Goal: Task Accomplishment & Management: Manage account settings

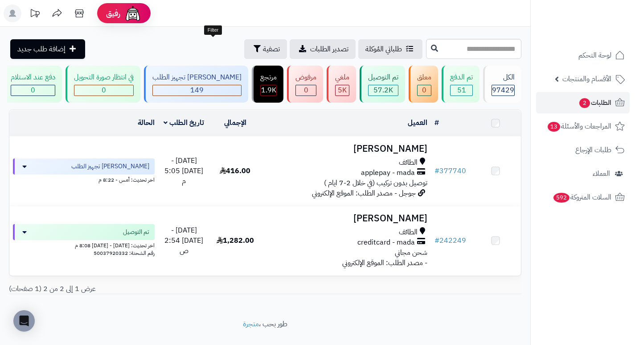
click at [263, 53] on span "تصفية" at bounding box center [271, 49] width 17 height 11
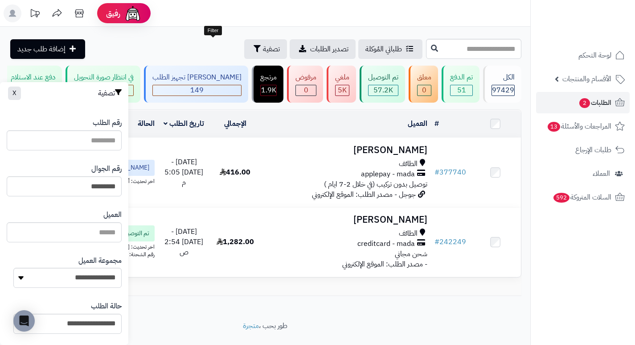
click at [427, 343] on footer "طور بحب ، متجرة" at bounding box center [265, 343] width 530 height 45
click at [600, 105] on span "الطلبات 2" at bounding box center [595, 102] width 33 height 12
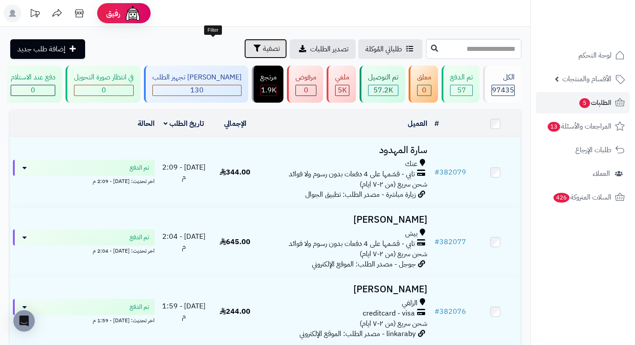
click at [263, 49] on span "تصفية" at bounding box center [271, 48] width 17 height 11
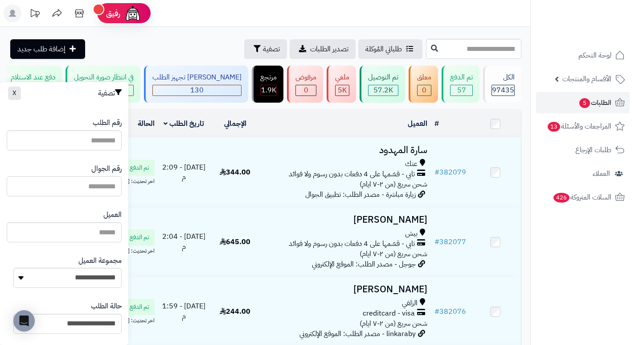
paste input "*********"
type input "*********"
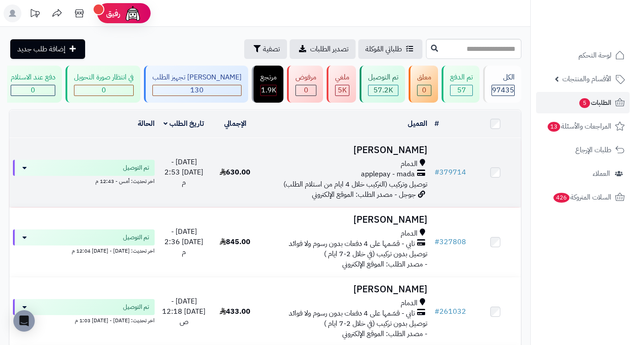
click at [423, 152] on h3 "شذى احمد" at bounding box center [345, 150] width 163 height 10
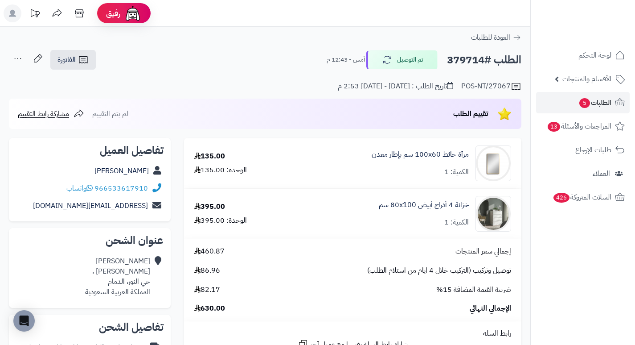
click at [469, 62] on h2 "الطلب #379714" at bounding box center [484, 60] width 74 height 18
copy h2 "379714"
click at [589, 107] on span "الطلبات 5" at bounding box center [595, 102] width 33 height 12
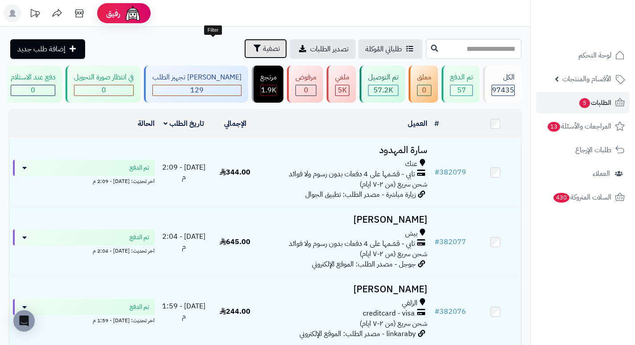
click at [263, 49] on span "تصفية" at bounding box center [271, 48] width 17 height 11
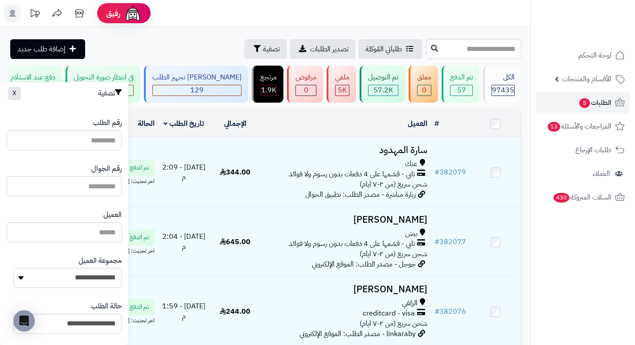
paste input "*********"
type input "*********"
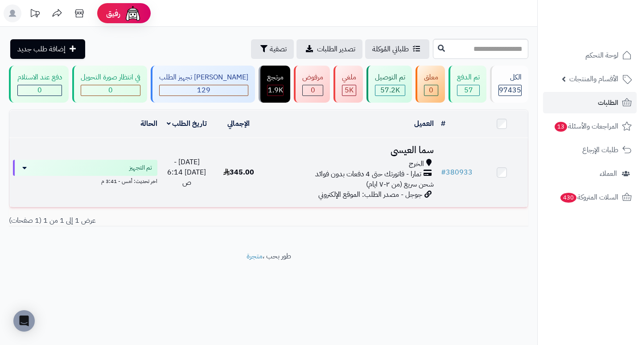
click at [425, 155] on h3 "سما العيسى" at bounding box center [350, 150] width 165 height 10
click at [418, 152] on h3 "سما العيسى" at bounding box center [350, 150] width 165 height 10
click at [416, 155] on h3 "سما العيسى" at bounding box center [350, 150] width 165 height 10
click at [403, 155] on h3 "سما العيسى" at bounding box center [350, 150] width 165 height 10
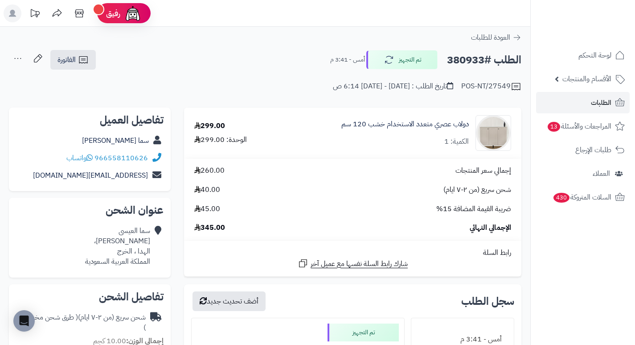
click at [466, 62] on h2 "الطلب #380933" at bounding box center [484, 60] width 74 height 18
copy h2 "380933"
click at [589, 103] on link "الطلبات" at bounding box center [583, 102] width 94 height 21
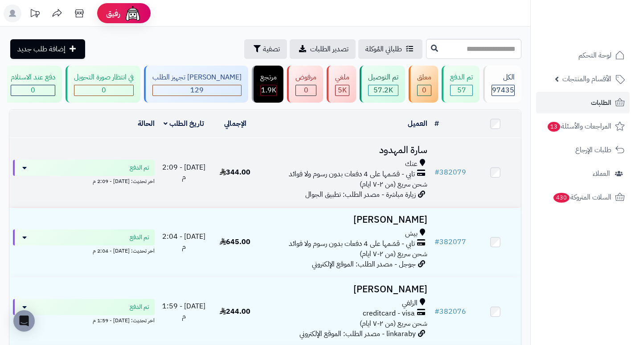
click at [403, 152] on h3 "سارة المهدود" at bounding box center [345, 150] width 163 height 10
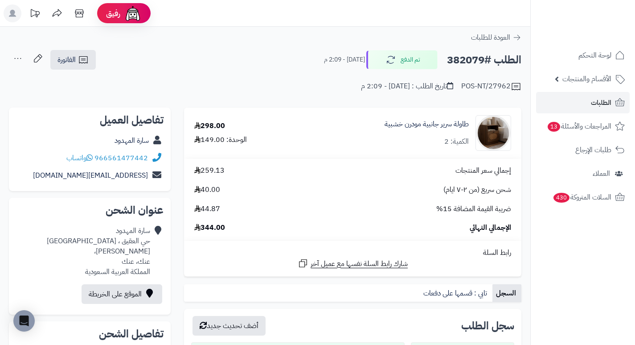
drag, startPoint x: 247, startPoint y: 55, endPoint x: 203, endPoint y: 53, distance: 44.2
click at [203, 53] on div "الطلب #382079 تم الدفع اليوم - 2:09 م الفاتورة طباعة الفاتورة إرسال الفاتورة إل…" at bounding box center [265, 59] width 513 height 21
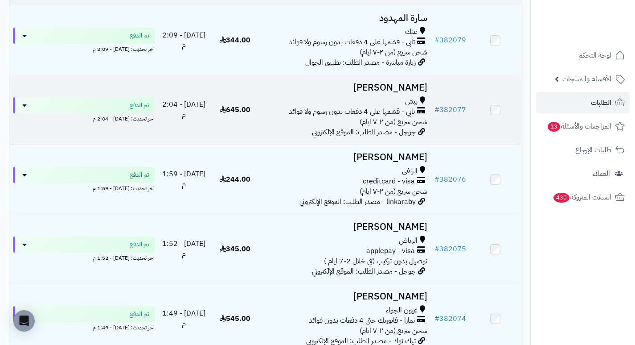
scroll to position [134, 0]
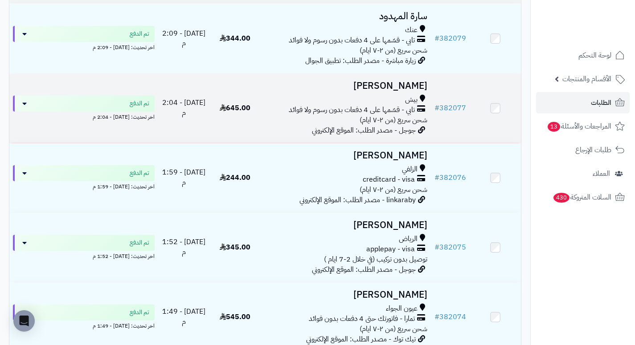
click at [421, 90] on h3 "[PERSON_NAME]" at bounding box center [345, 86] width 163 height 10
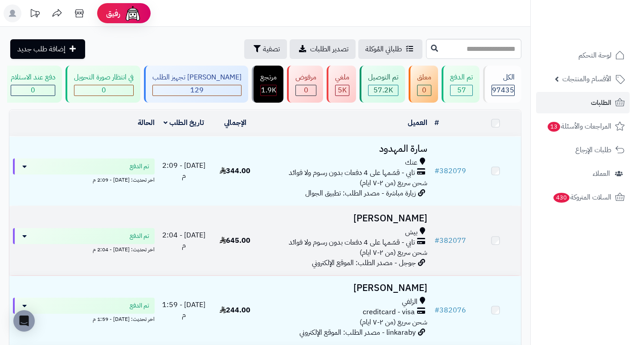
scroll to position [134, 0]
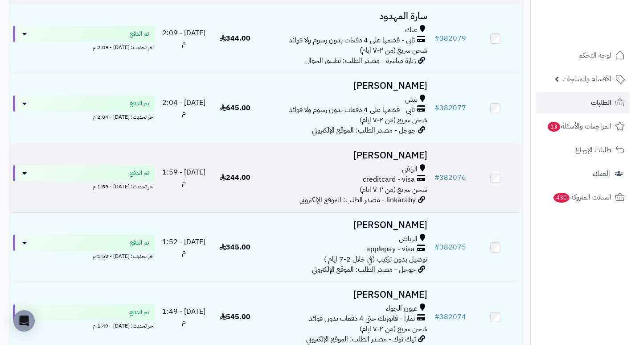
click at [419, 158] on h3 "[PERSON_NAME]" at bounding box center [345, 155] width 163 height 10
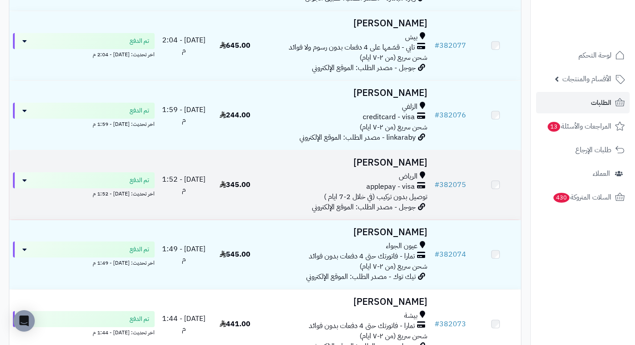
scroll to position [223, 0]
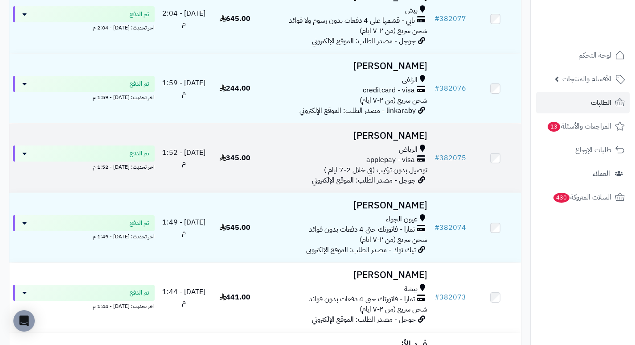
click at [392, 141] on h3 "fahda Ahmad" at bounding box center [345, 136] width 163 height 10
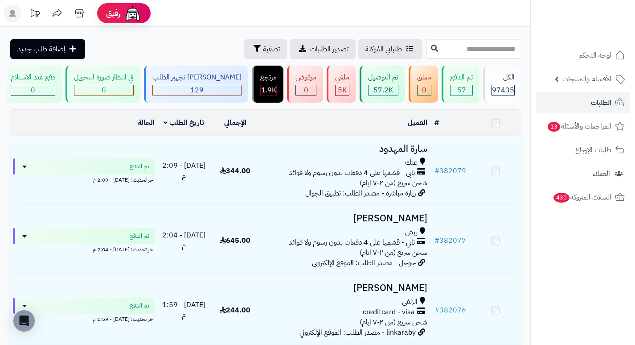
scroll to position [223, 0]
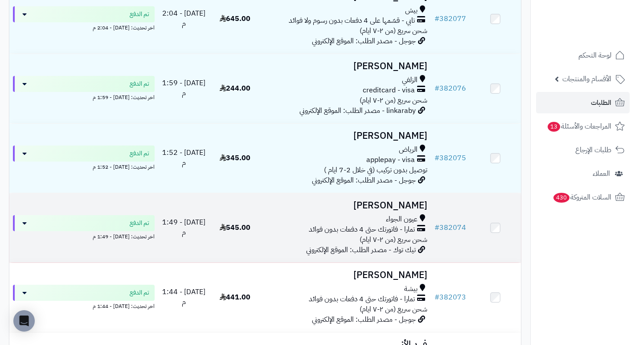
click at [400, 210] on h3 "[PERSON_NAME]" at bounding box center [345, 205] width 163 height 10
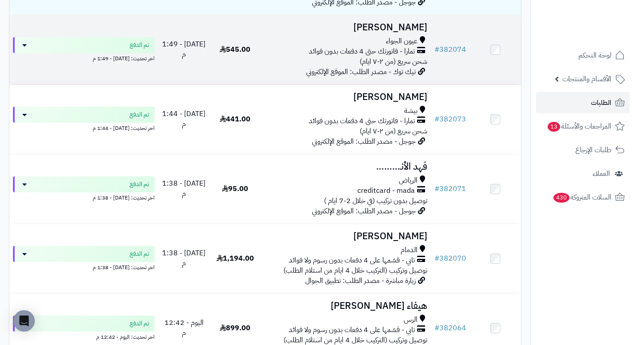
scroll to position [401, 0]
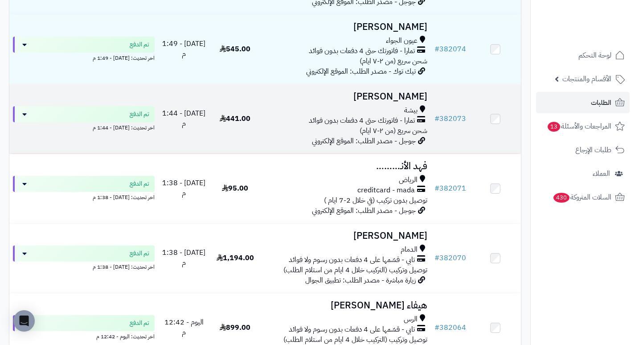
click at [410, 99] on h3 "[PERSON_NAME]" at bounding box center [345, 96] width 163 height 10
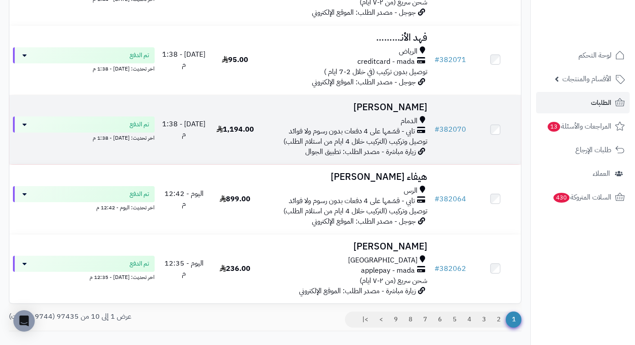
scroll to position [535, 0]
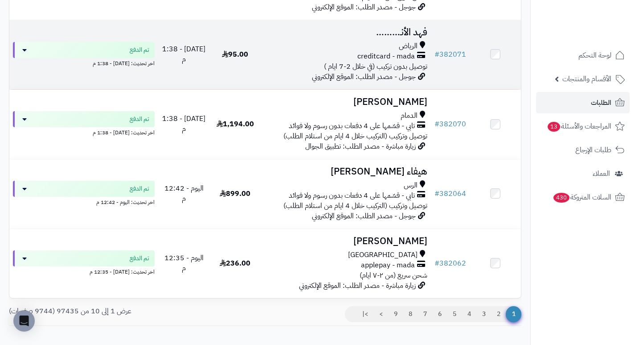
click at [412, 37] on h3 "فهد الأنـ………" at bounding box center [345, 32] width 163 height 10
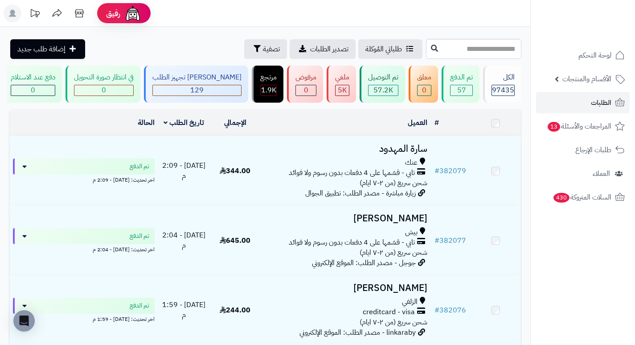
scroll to position [535, 0]
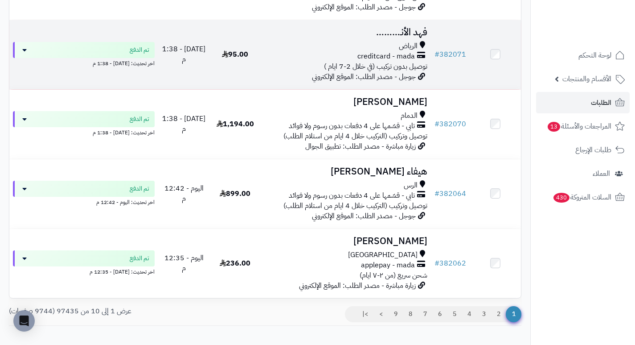
click at [410, 37] on h3 "فهد الأنـ………" at bounding box center [345, 32] width 163 height 10
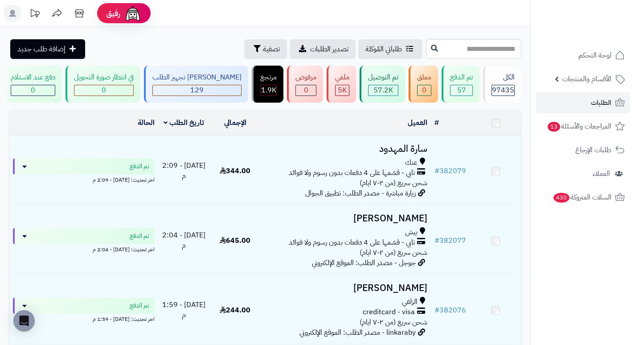
scroll to position [535, 0]
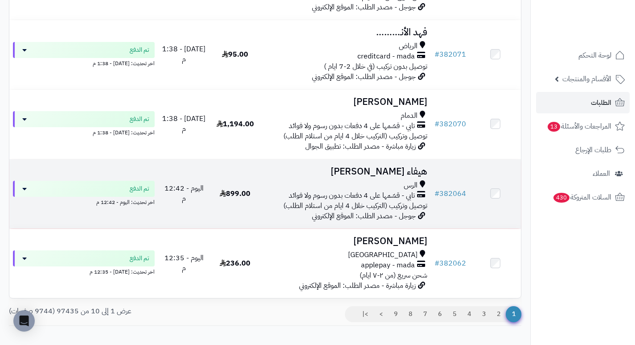
click at [389, 175] on h3 "هيفاء الوسيدي" at bounding box center [345, 171] width 163 height 10
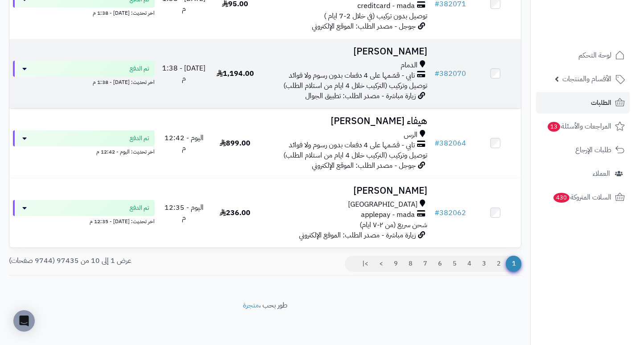
scroll to position [591, 0]
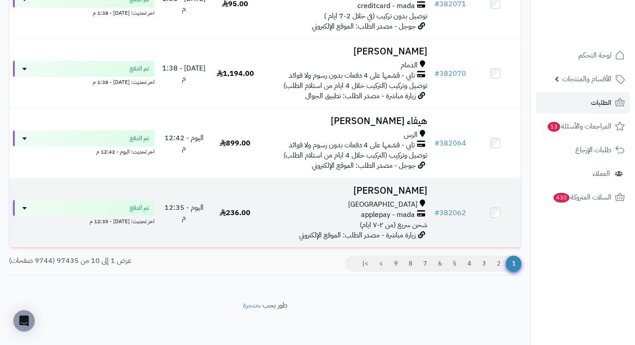
click at [394, 190] on h3 "[PERSON_NAME]" at bounding box center [345, 190] width 163 height 10
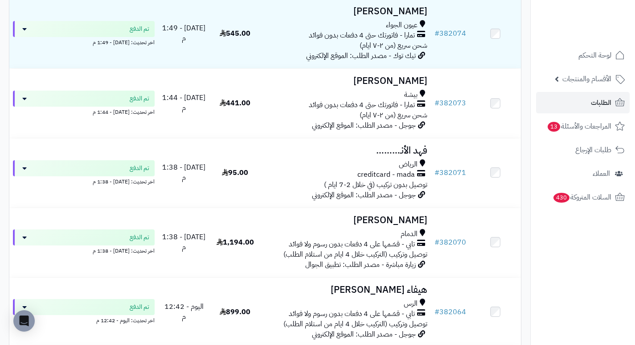
scroll to position [412, 0]
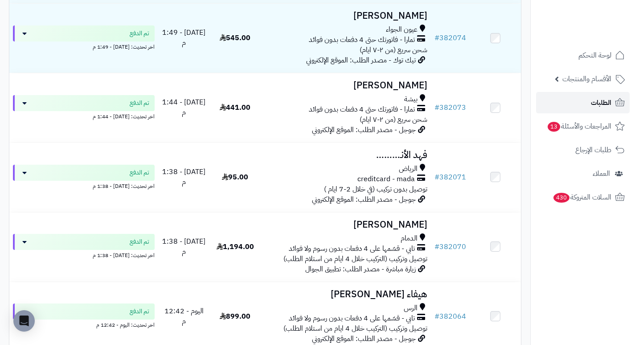
click at [596, 100] on span "الطلبات" at bounding box center [601, 102] width 21 height 12
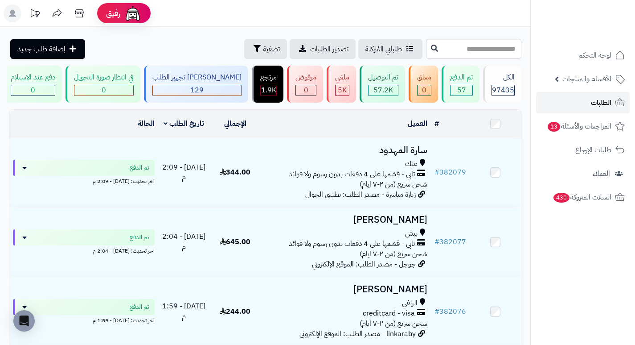
click at [586, 103] on link "الطلبات" at bounding box center [583, 102] width 94 height 21
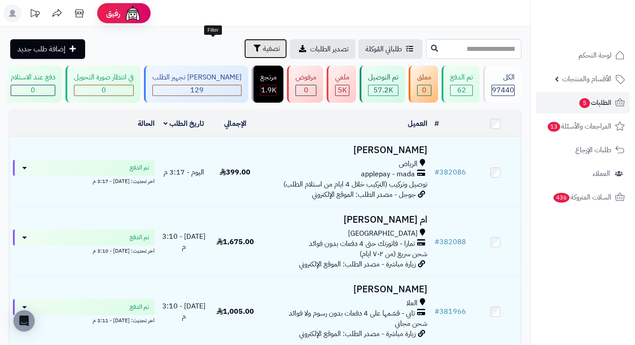
click at [244, 54] on button "تصفية" at bounding box center [265, 49] width 43 height 20
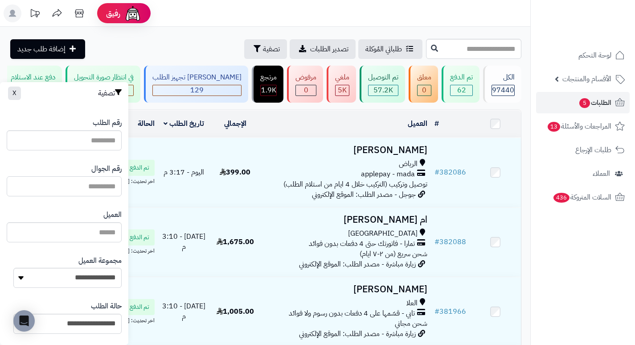
paste input "*********"
type input "*********"
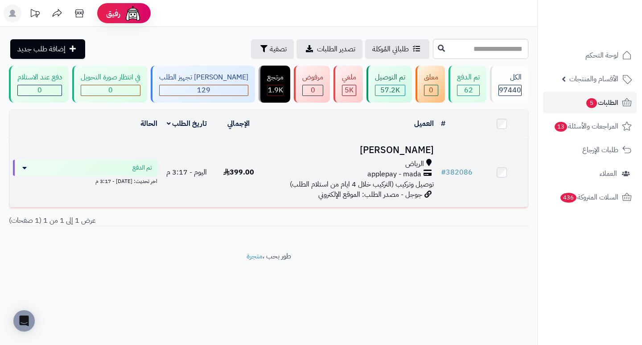
click at [401, 155] on h3 "[PERSON_NAME]" at bounding box center [350, 150] width 165 height 10
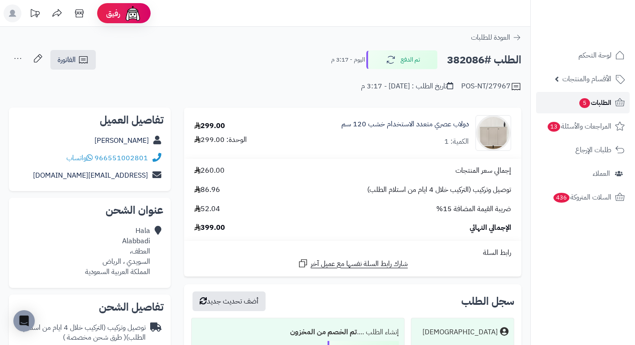
click at [588, 102] on span "5" at bounding box center [585, 103] width 11 height 10
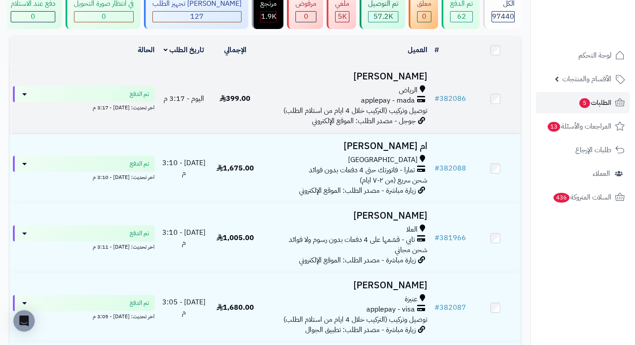
scroll to position [89, 0]
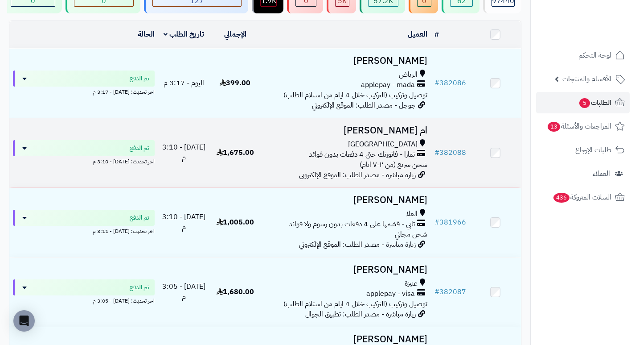
click at [404, 136] on h3 "ام [PERSON_NAME]" at bounding box center [345, 130] width 163 height 10
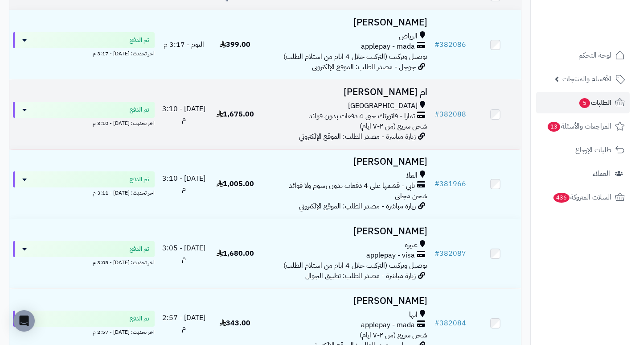
scroll to position [178, 0]
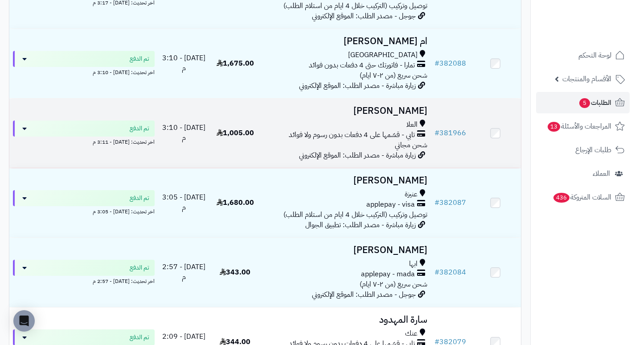
click at [411, 111] on h3 "[PERSON_NAME]" at bounding box center [345, 111] width 163 height 10
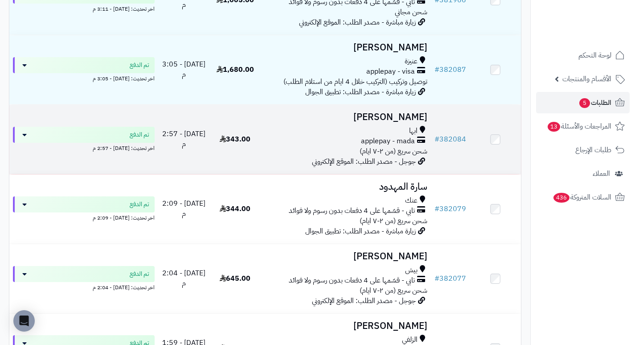
scroll to position [312, 0]
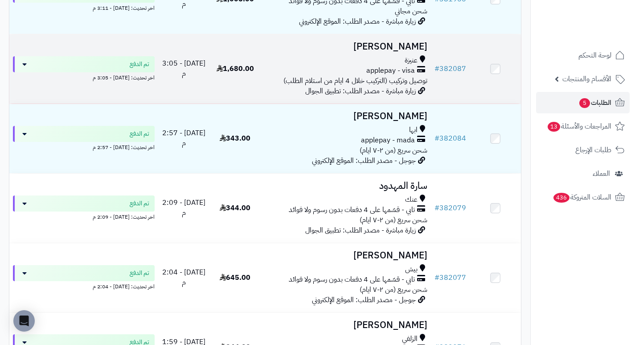
click at [417, 51] on h3 "[PERSON_NAME]" at bounding box center [345, 46] width 163 height 10
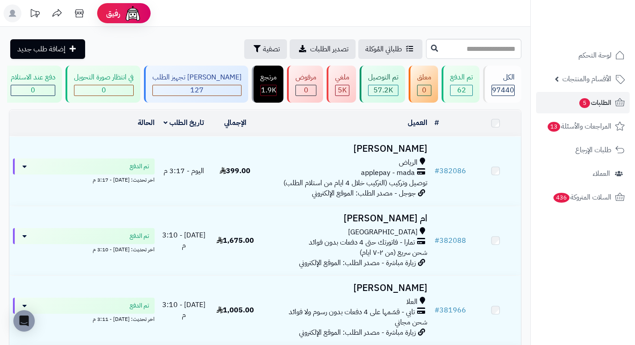
scroll to position [312, 0]
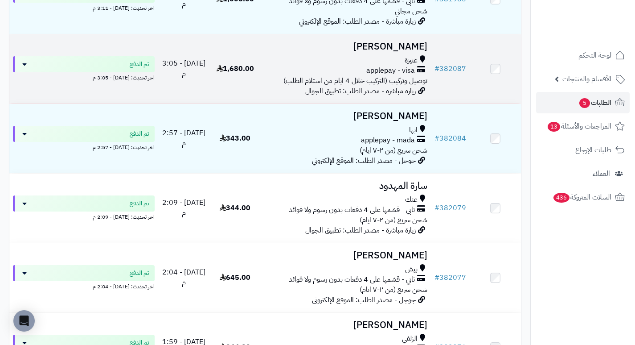
click at [408, 52] on h3 "[PERSON_NAME]" at bounding box center [345, 46] width 163 height 10
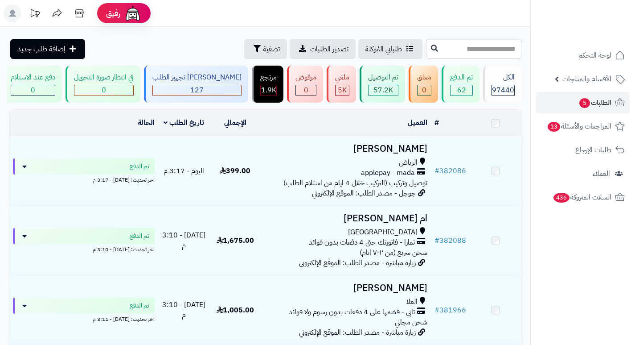
scroll to position [312, 0]
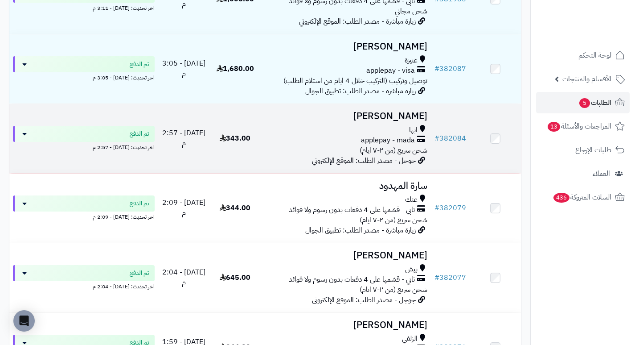
click at [401, 118] on h3 "[PERSON_NAME]" at bounding box center [345, 116] width 163 height 10
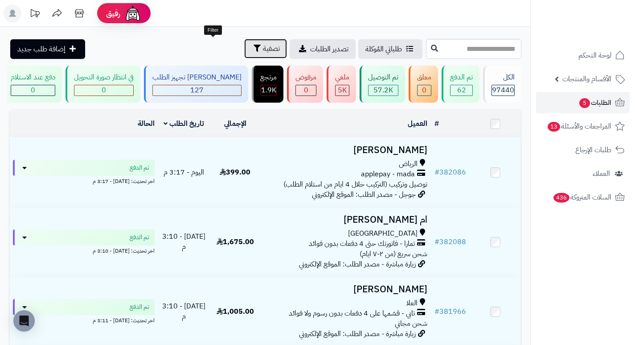
click at [263, 53] on span "تصفية" at bounding box center [271, 48] width 17 height 11
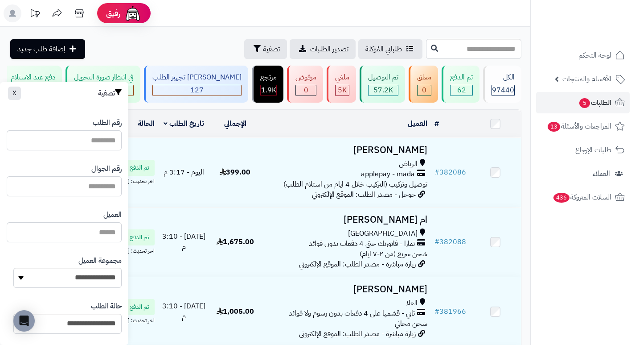
paste input "*********"
type input "*********"
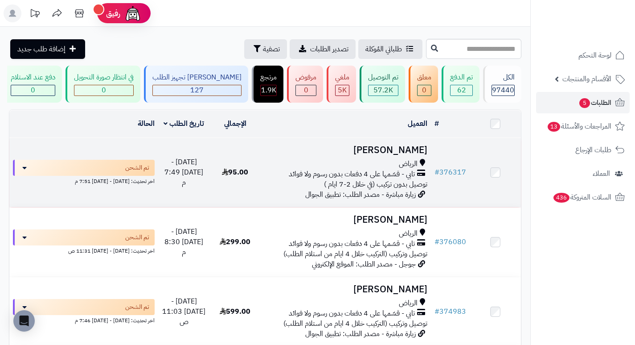
click at [385, 155] on h3 "سلمى الشمري" at bounding box center [345, 150] width 163 height 10
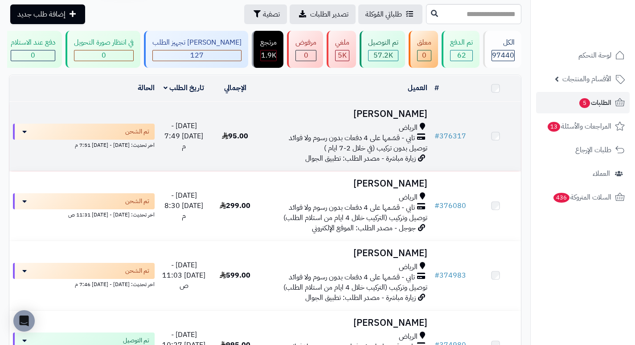
scroll to position [45, 0]
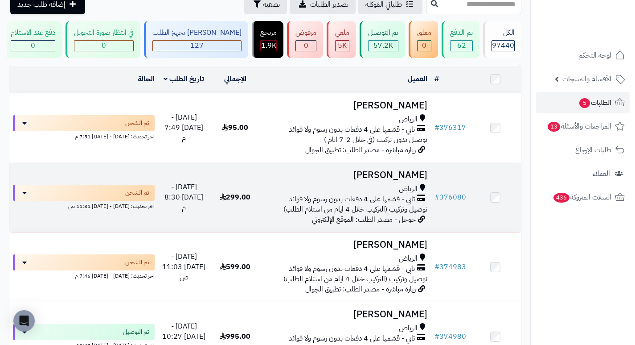
click at [411, 187] on td "سلمى [PERSON_NAME] تابي - قسّمها على 4 دفعات بدون رسوم ولا فوائد توصيل وتركيب (…" at bounding box center [346, 197] width 170 height 69
click at [412, 180] on h3 "[PERSON_NAME]" at bounding box center [345, 175] width 163 height 10
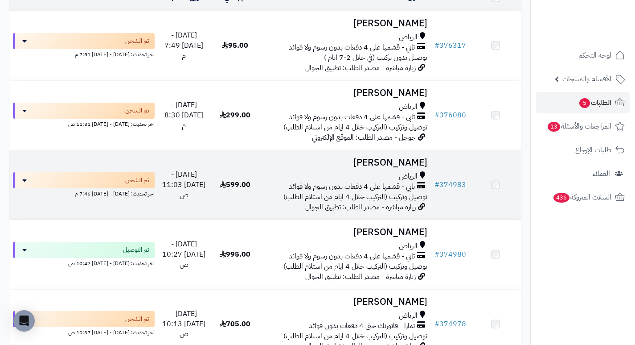
scroll to position [134, 0]
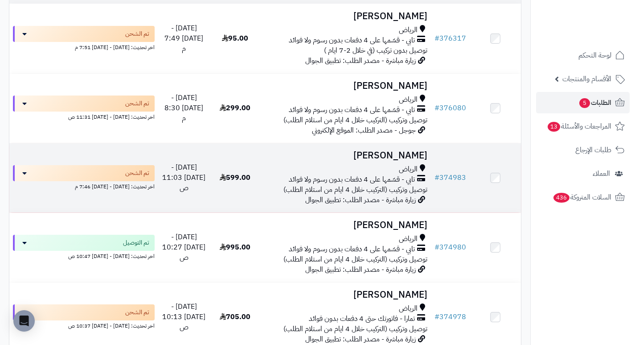
click at [413, 157] on h3 "[PERSON_NAME]" at bounding box center [345, 155] width 163 height 10
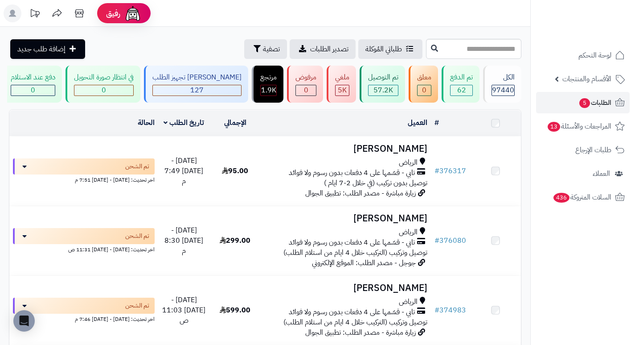
scroll to position [223, 0]
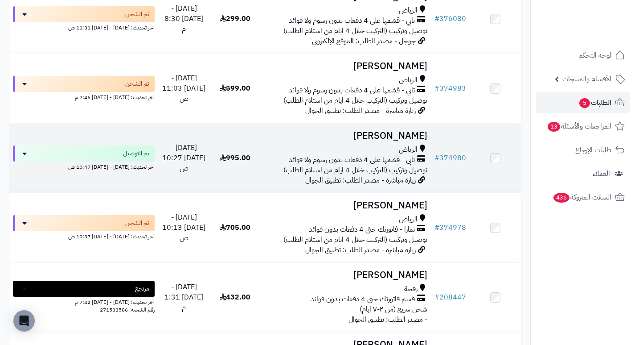
click at [418, 141] on h3 "[PERSON_NAME]" at bounding box center [345, 136] width 163 height 10
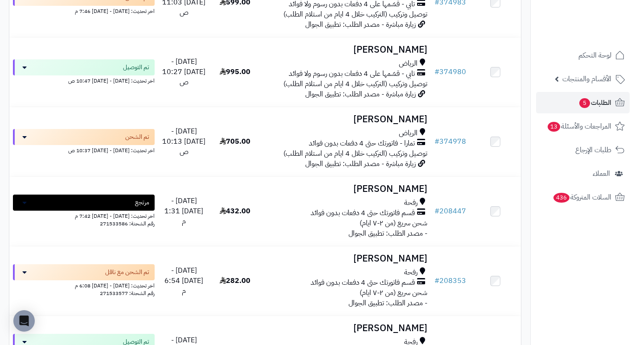
scroll to position [312, 0]
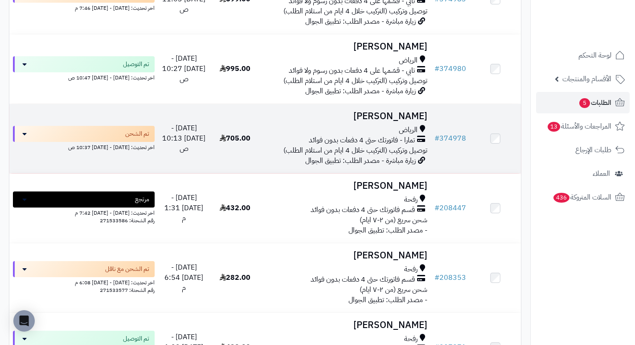
click at [415, 121] on h3 "[PERSON_NAME]" at bounding box center [345, 116] width 163 height 10
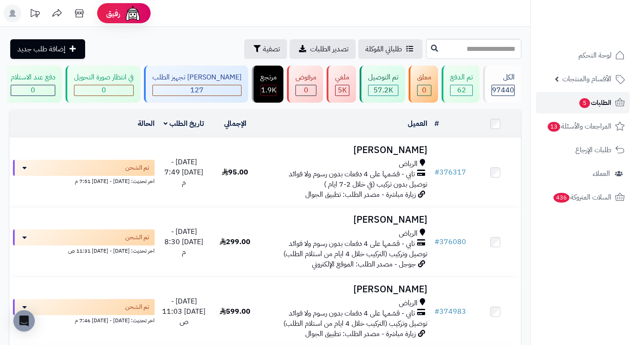
click at [592, 107] on span "الطلبات 5" at bounding box center [595, 102] width 33 height 12
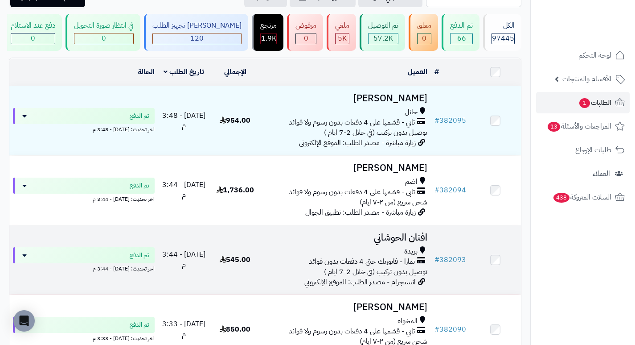
scroll to position [178, 0]
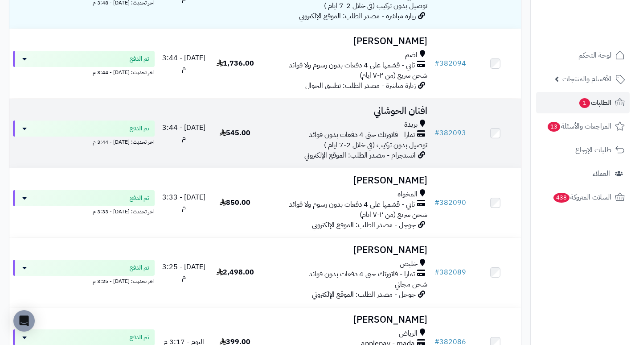
click at [403, 116] on h3 "افنان الحوشاني" at bounding box center [345, 111] width 163 height 10
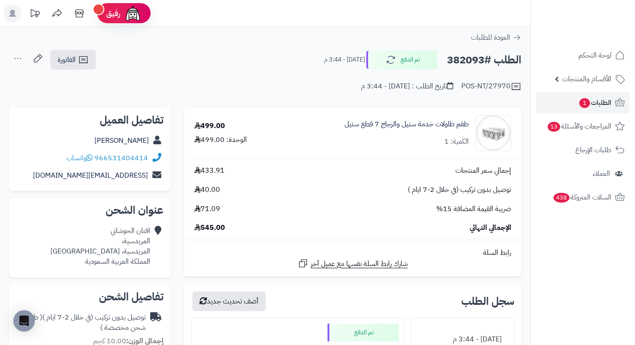
drag, startPoint x: 259, startPoint y: 76, endPoint x: 279, endPoint y: 81, distance: 20.7
click at [279, 81] on div "POS-NT/27970 تاريخ الطلب : [DATE] - 3:44 م" at bounding box center [265, 80] width 513 height 21
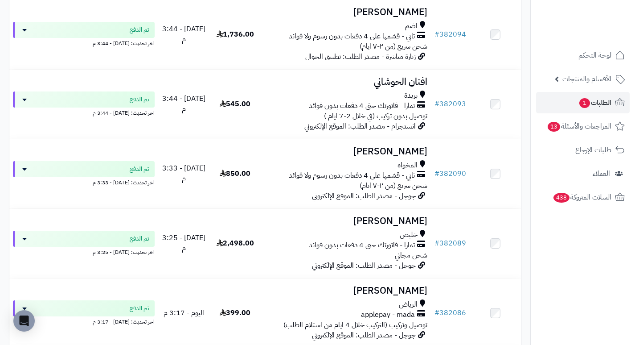
scroll to position [223, 0]
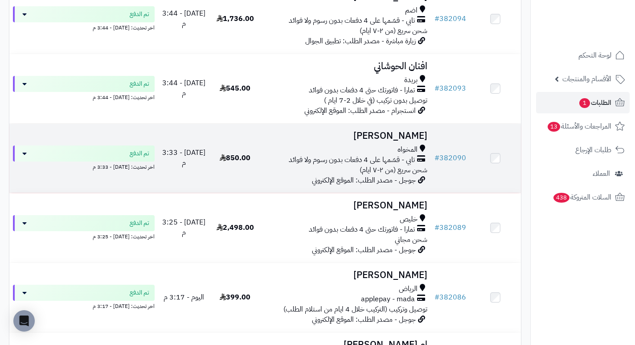
click at [407, 141] on h3 "[PERSON_NAME]" at bounding box center [345, 136] width 163 height 10
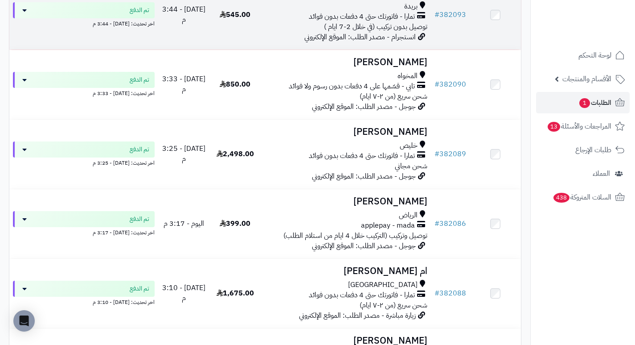
scroll to position [312, 0]
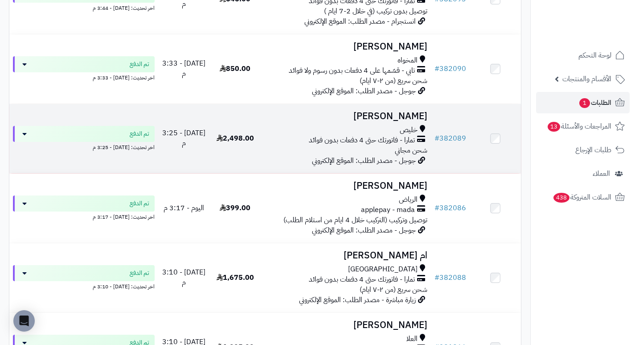
click at [405, 119] on h3 "مريم الشابحي" at bounding box center [345, 116] width 163 height 10
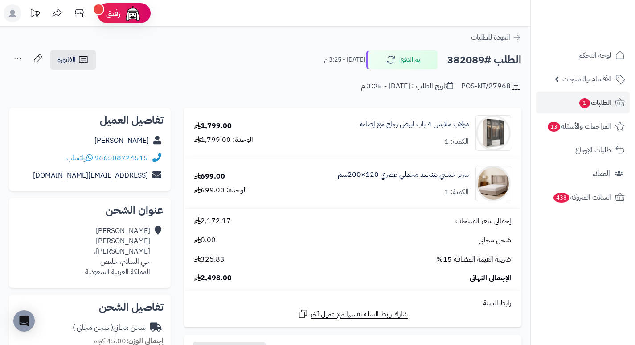
drag, startPoint x: 287, startPoint y: 48, endPoint x: 273, endPoint y: 57, distance: 16.6
click at [273, 57] on div "الطلب #382089 تم الدفع [DATE] - 3:25 م الفاتورة طباعة الفاتورة إرسال الفاتورة إ…" at bounding box center [265, 59] width 513 height 21
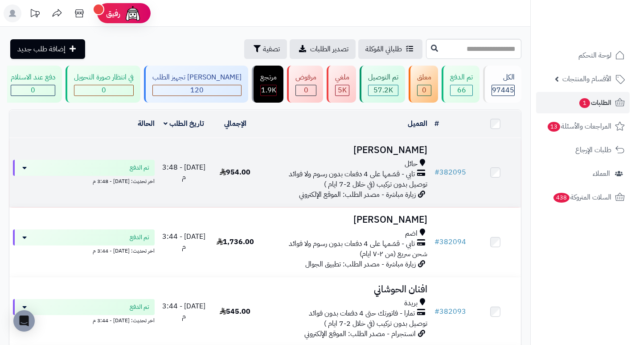
click at [380, 149] on h3 "[PERSON_NAME]" at bounding box center [345, 150] width 163 height 10
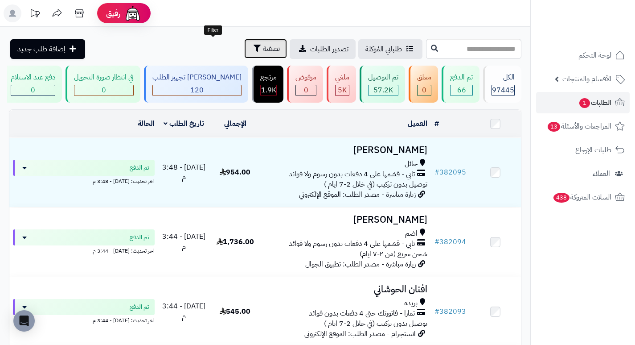
click at [263, 46] on span "تصفية" at bounding box center [271, 48] width 17 height 11
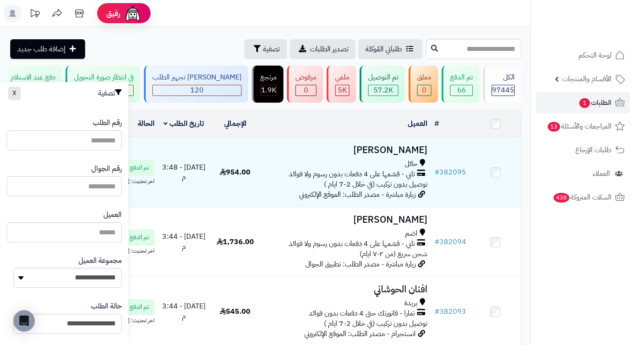
paste input "*********"
type input "*********"
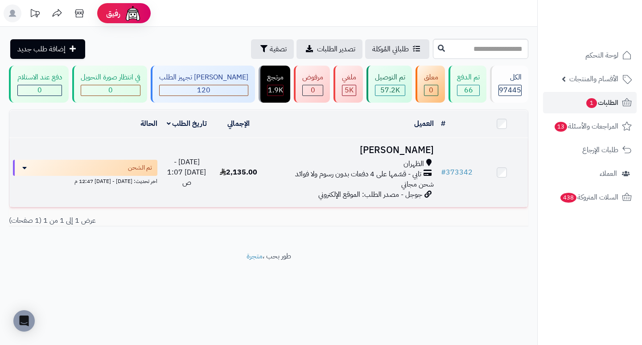
click at [395, 155] on h3 "[PERSON_NAME]" at bounding box center [350, 150] width 165 height 10
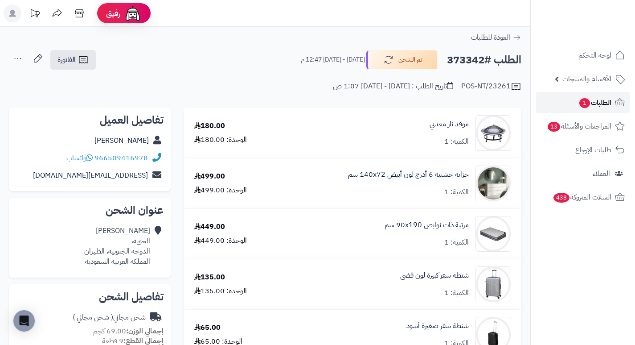
click at [602, 106] on span "الطلبات 1" at bounding box center [595, 102] width 33 height 12
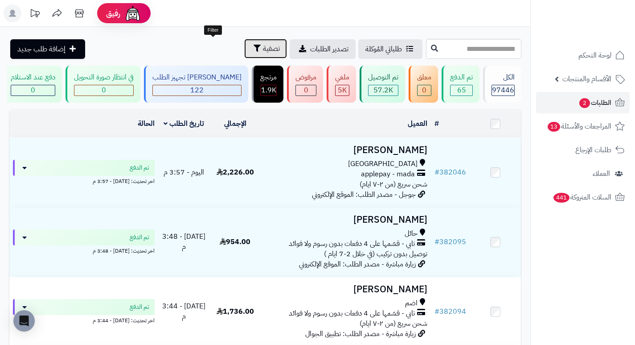
click at [244, 52] on button "تصفية" at bounding box center [265, 49] width 43 height 20
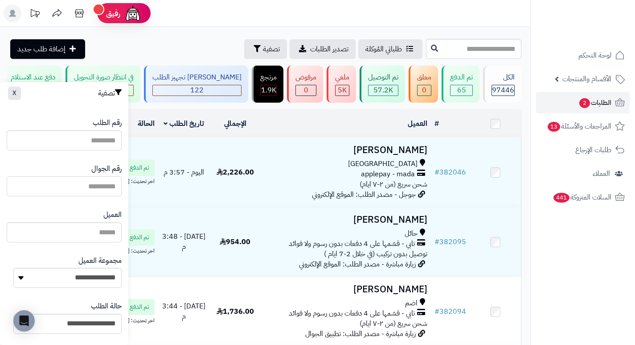
paste input "*********"
type input "*********"
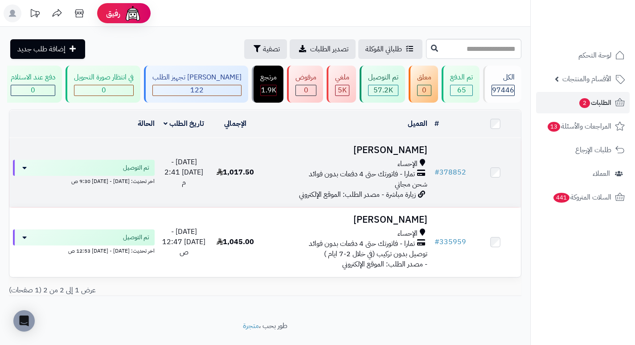
click at [414, 155] on h3 "وضحه المري" at bounding box center [345, 150] width 163 height 10
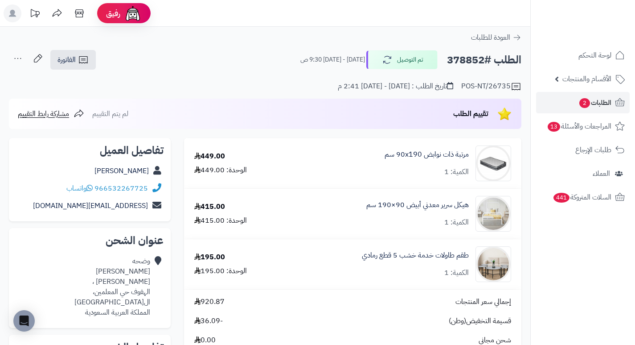
click at [469, 61] on h2 "الطلب #378852" at bounding box center [484, 60] width 74 height 18
copy h2 "378852"
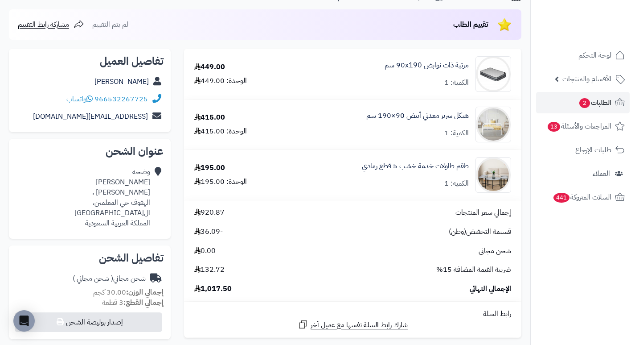
scroll to position [45, 0]
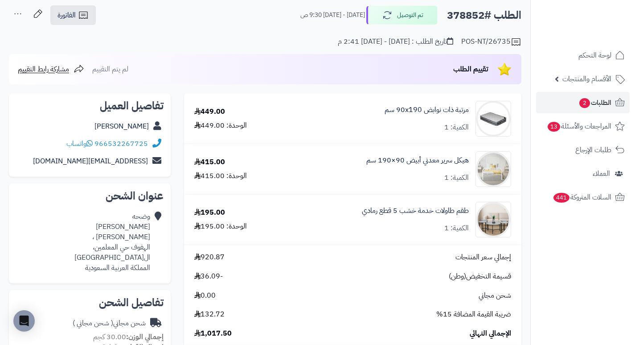
copy h2 "378852"
click at [594, 103] on span "الطلبات 2" at bounding box center [595, 102] width 33 height 12
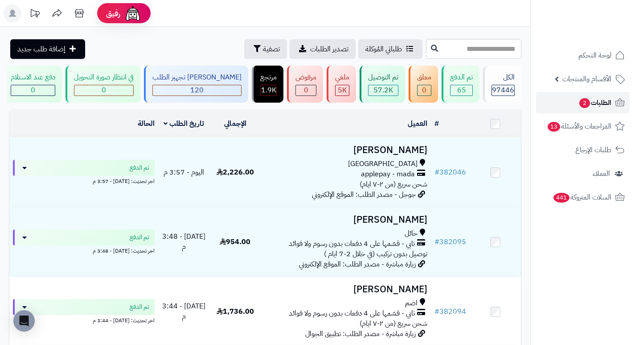
click at [597, 106] on span "الطلبات 2" at bounding box center [595, 102] width 33 height 12
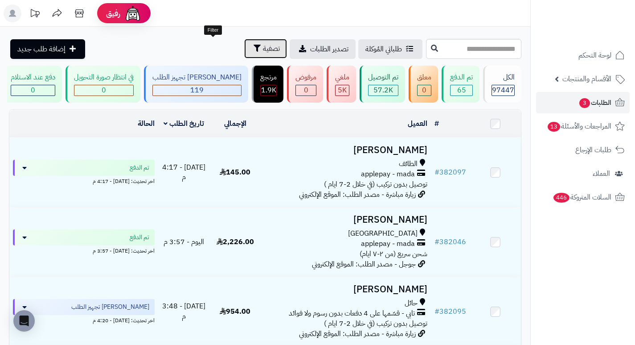
click at [263, 46] on span "تصفية" at bounding box center [271, 48] width 17 height 11
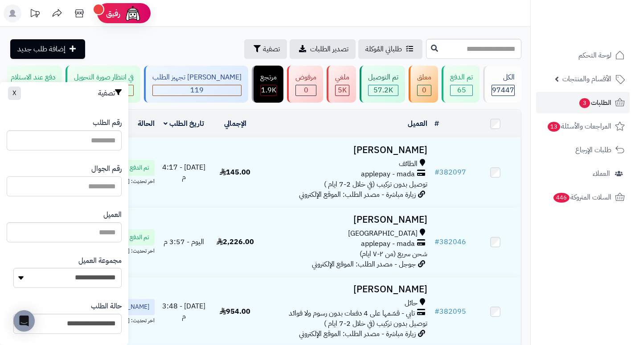
paste input "*********"
type input "*********"
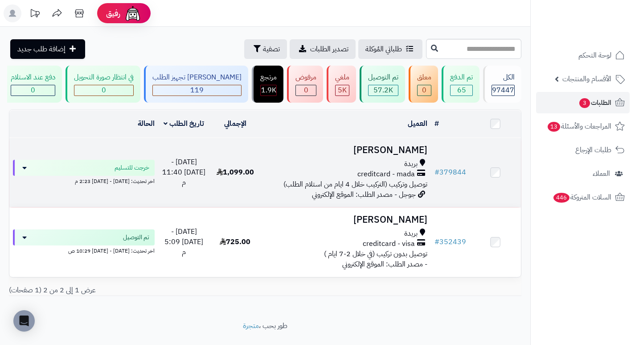
click at [410, 155] on h3 "[PERSON_NAME]" at bounding box center [345, 150] width 163 height 10
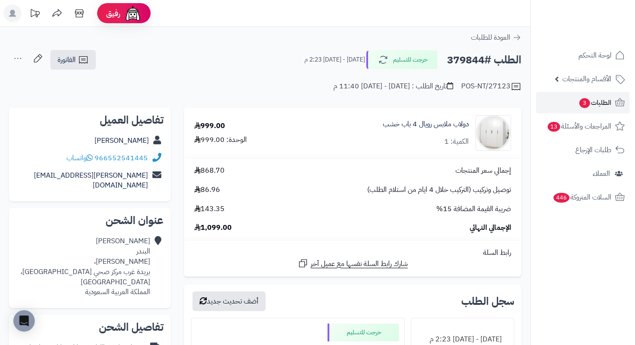
click at [475, 58] on h2 "الطلب #379844" at bounding box center [484, 60] width 74 height 18
copy h2 "379844"
click at [296, 67] on div "الطلب #379844 خرجت للتسليم الإثنين - ٢٩ سبتمبر ٢٠٢٥ - 2:23 م" at bounding box center [408, 59] width 225 height 19
click at [245, 82] on div "POS-NT/27123 تاريخ الطلب : السبت - ٢٧ سبتمبر ٢٠٢٥ - 11:40 م" at bounding box center [265, 80] width 513 height 21
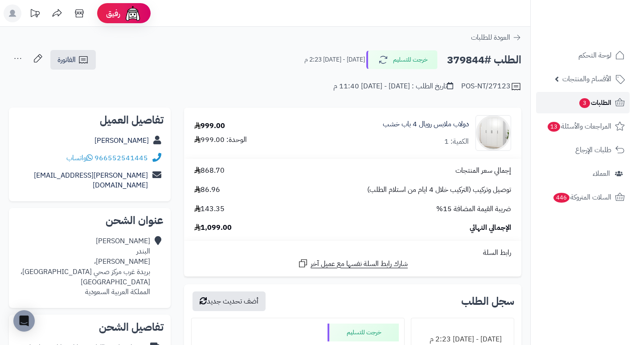
click at [601, 99] on span "الطلبات 3" at bounding box center [595, 102] width 33 height 12
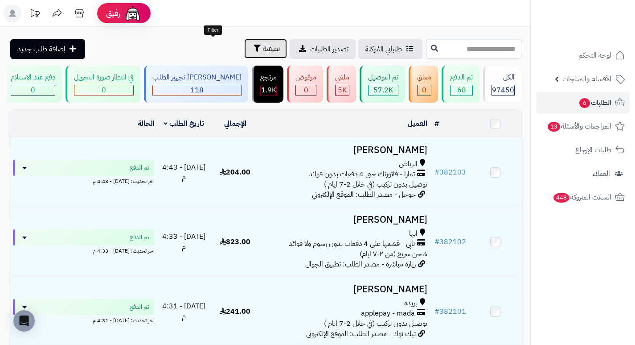
click at [263, 52] on span "تصفية" at bounding box center [271, 48] width 17 height 11
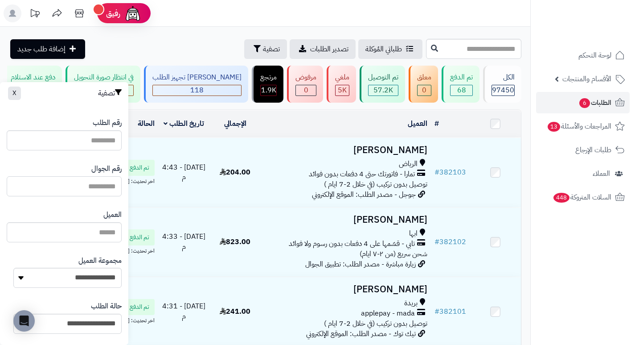
paste input "*********"
type input "*********"
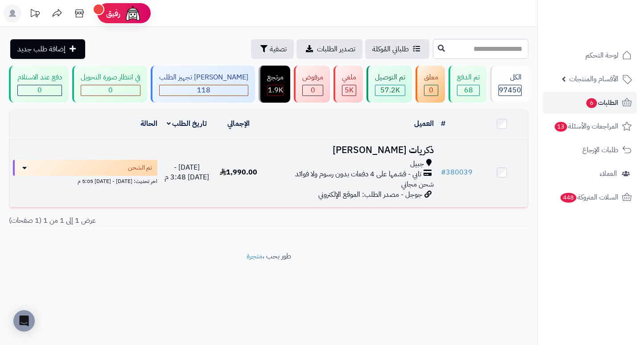
click at [398, 152] on h3 "ذكريات [PERSON_NAME]" at bounding box center [350, 150] width 165 height 10
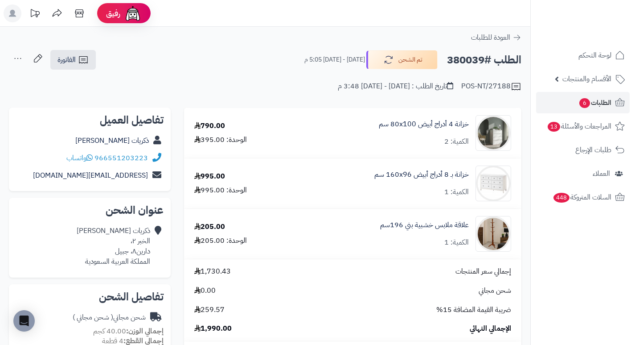
click at [457, 61] on h2 "الطلب #380039" at bounding box center [484, 60] width 74 height 18
copy h2 "380039"
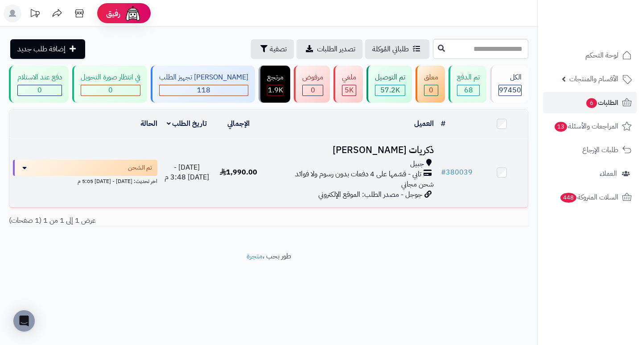
click at [399, 155] on h3 "ذكريات الحمدان" at bounding box center [350, 150] width 165 height 10
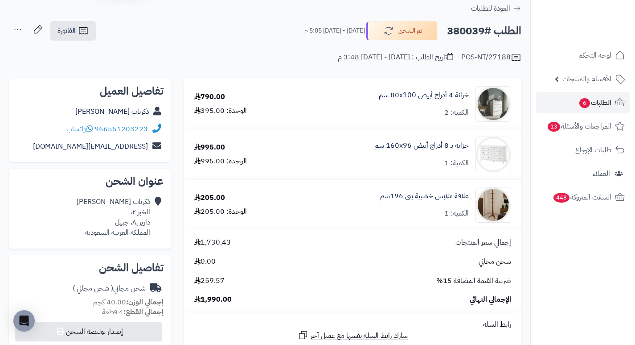
scroll to position [45, 0]
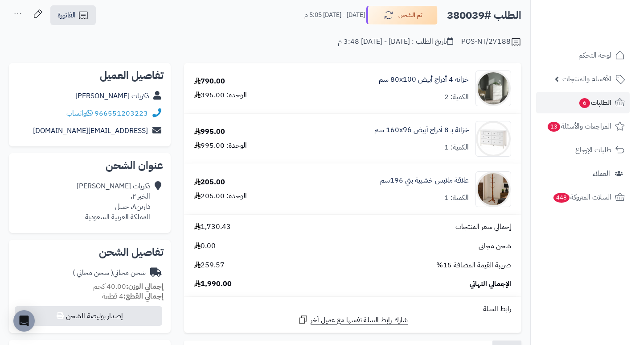
click at [270, 56] on input "**********" at bounding box center [265, 55] width 530 height 2
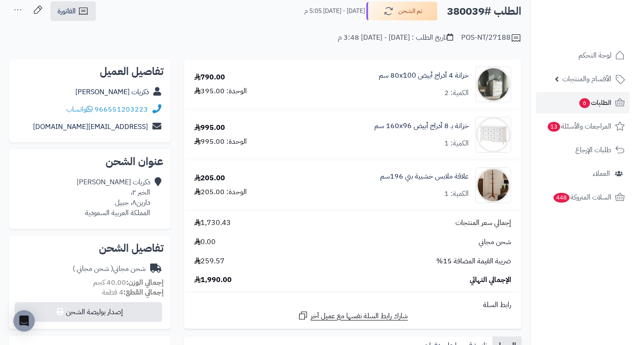
scroll to position [0, 0]
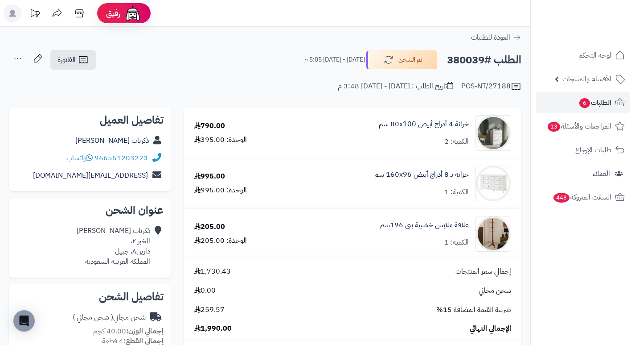
click at [472, 59] on h2 "الطلب #380039" at bounding box center [484, 60] width 74 height 18
copy h2 "380039"
click at [267, 86] on div "POS-NT/27188 تاريخ الطلب : الأحد - ٢٨ سبتمبر ٢٠٢٥ - 3:48 م" at bounding box center [265, 80] width 513 height 21
click at [587, 107] on span "6" at bounding box center [585, 103] width 12 height 11
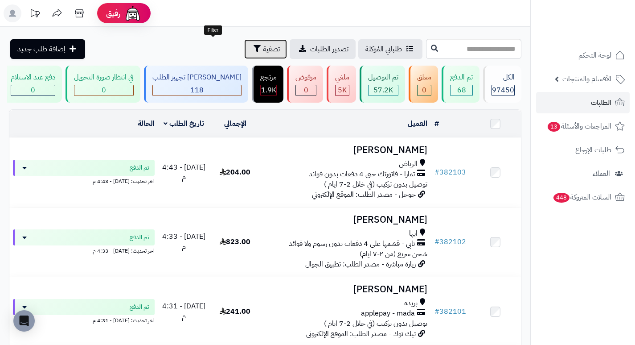
drag, startPoint x: 227, startPoint y: 47, endPoint x: 200, endPoint y: 109, distance: 67.7
click at [263, 47] on span "تصفية" at bounding box center [271, 49] width 17 height 11
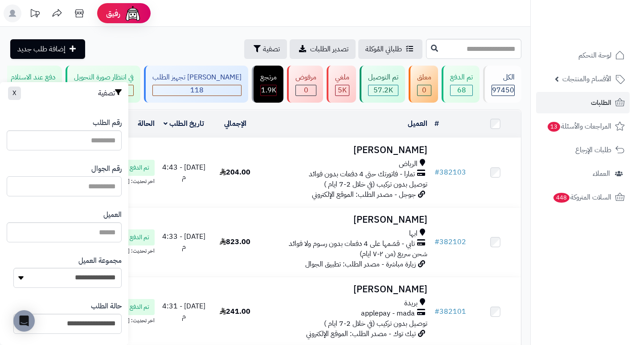
paste input "******"
type input "******"
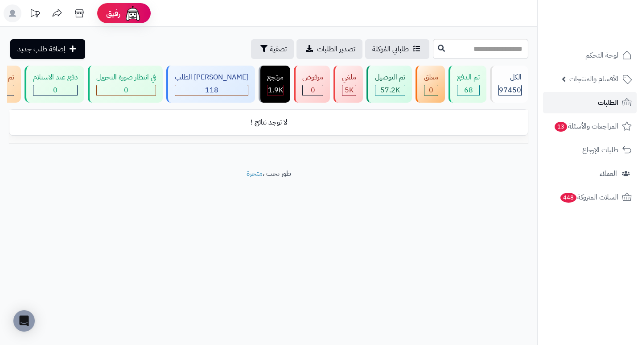
click at [606, 99] on span "الطلبات" at bounding box center [608, 102] width 21 height 12
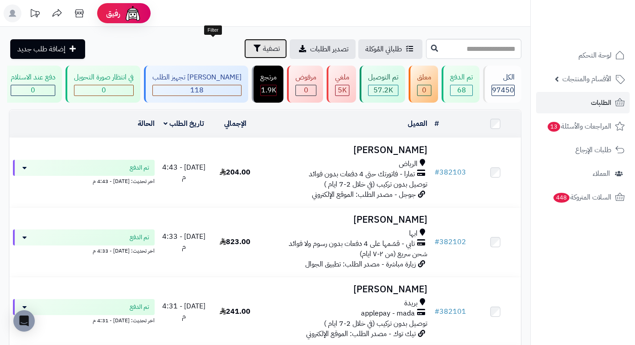
click at [244, 42] on button "تصفية" at bounding box center [265, 49] width 43 height 20
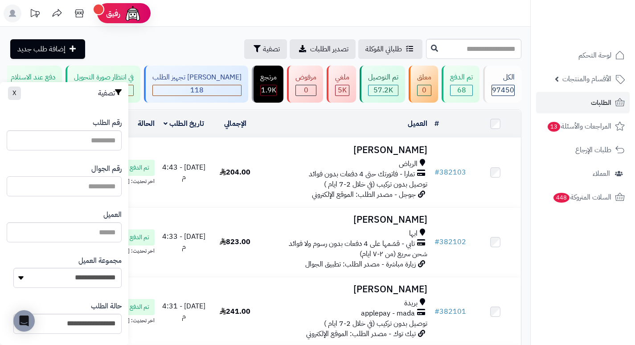
paste input "******"
type input "******"
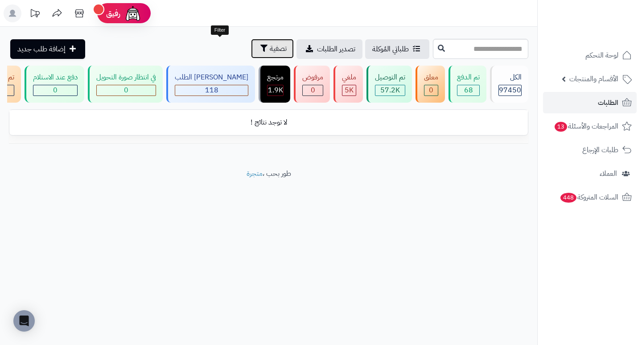
click at [270, 48] on span "تصفية" at bounding box center [278, 48] width 17 height 11
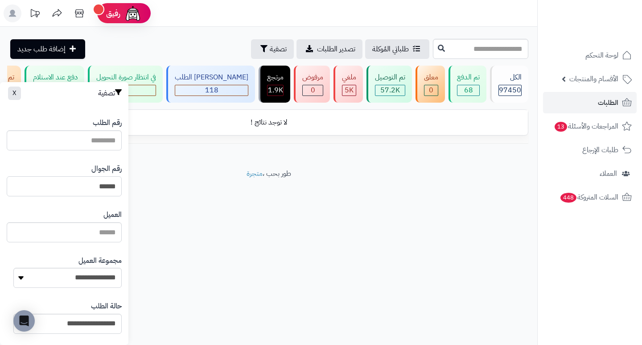
click at [72, 185] on input "******" at bounding box center [64, 186] width 115 height 20
paste input "*********"
type input "*********"
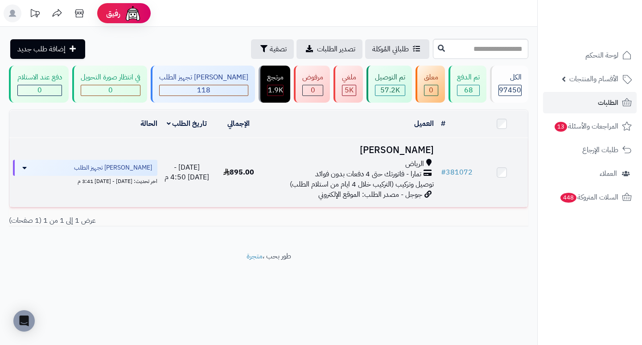
click at [398, 154] on h3 "[PERSON_NAME]" at bounding box center [350, 150] width 165 height 10
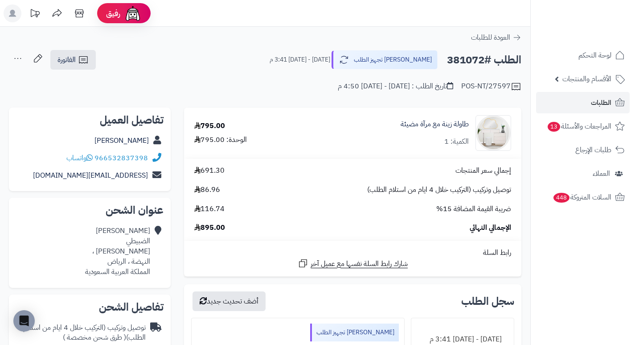
click at [467, 53] on h2 "الطلب #381072" at bounding box center [484, 60] width 74 height 18
copy h2 "381072"
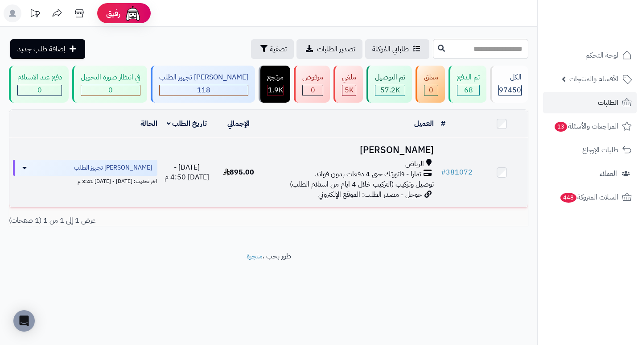
click at [398, 155] on h3 "احمد الضبيطي" at bounding box center [350, 150] width 165 height 10
click at [399, 155] on h3 "احمد الضبيطي" at bounding box center [350, 150] width 165 height 10
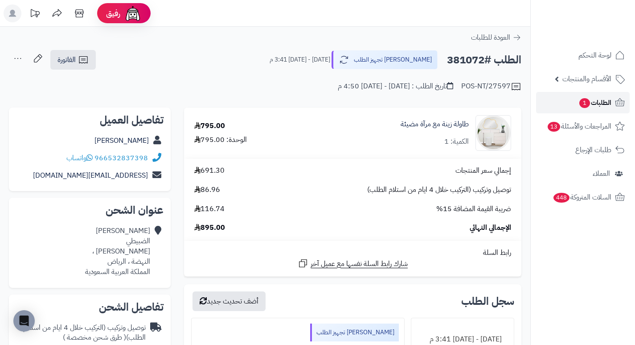
click at [588, 102] on span "1" at bounding box center [585, 103] width 11 height 10
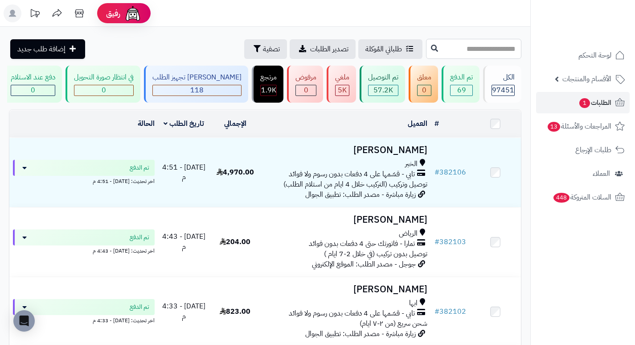
click at [486, 49] on input "text" at bounding box center [473, 49] width 95 height 20
type input "******"
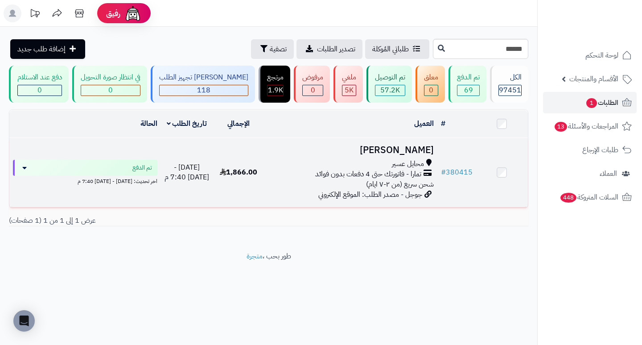
click at [411, 154] on h3 "[PERSON_NAME]" at bounding box center [350, 150] width 165 height 10
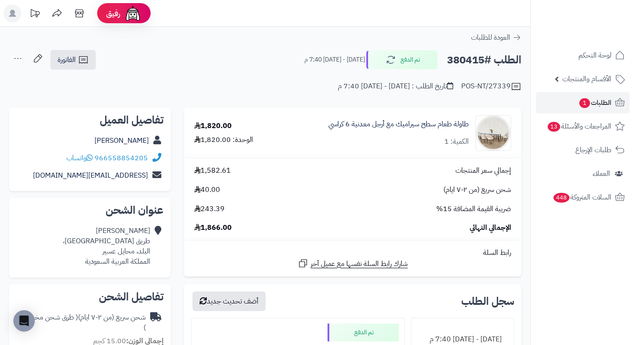
click at [461, 66] on h2 "الطلب #380415" at bounding box center [484, 60] width 74 height 18
copy h2 "380415"
click at [610, 100] on span "الطلبات 1" at bounding box center [595, 102] width 33 height 12
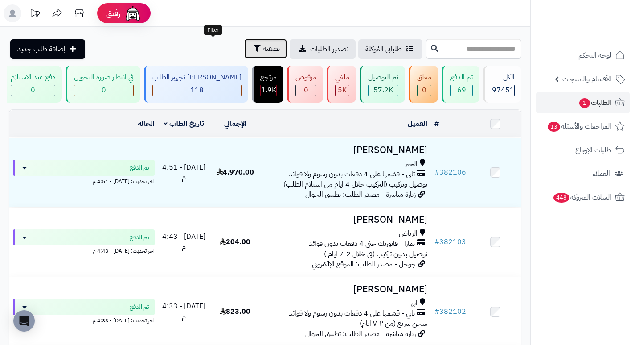
click at [263, 49] on span "تصفية" at bounding box center [271, 48] width 17 height 11
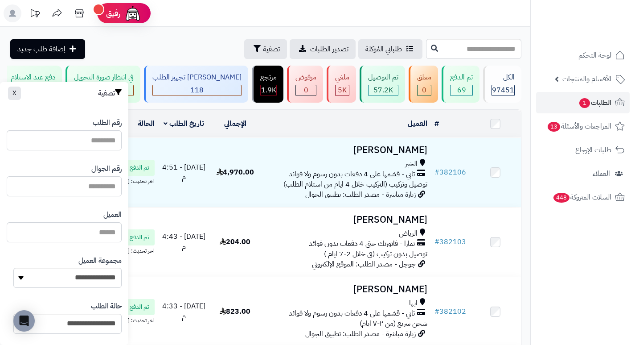
paste input "*********"
type input "*********"
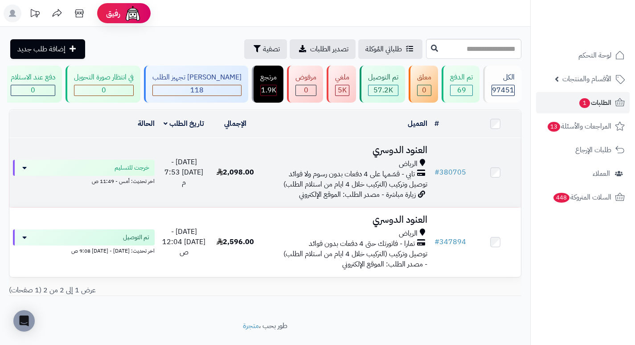
click at [392, 155] on h3 "العنود الدوسري" at bounding box center [345, 150] width 163 height 10
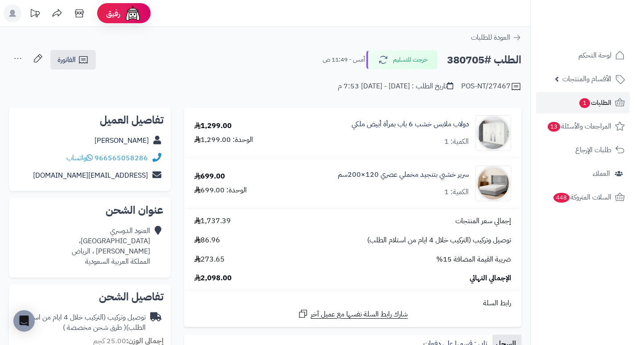
click at [468, 58] on h2 "الطلب #380705" at bounding box center [484, 60] width 74 height 18
copy h2 "380705"
click at [304, 99] on input "**********" at bounding box center [265, 100] width 530 height 2
click at [258, 49] on div "الطلب #380705 خرجت للتسليم أمس - 11:49 ص الفاتورة طباعة الفاتورة إرسال الفاتورة…" at bounding box center [265, 59] width 513 height 21
